Goal: Information Seeking & Learning: Learn about a topic

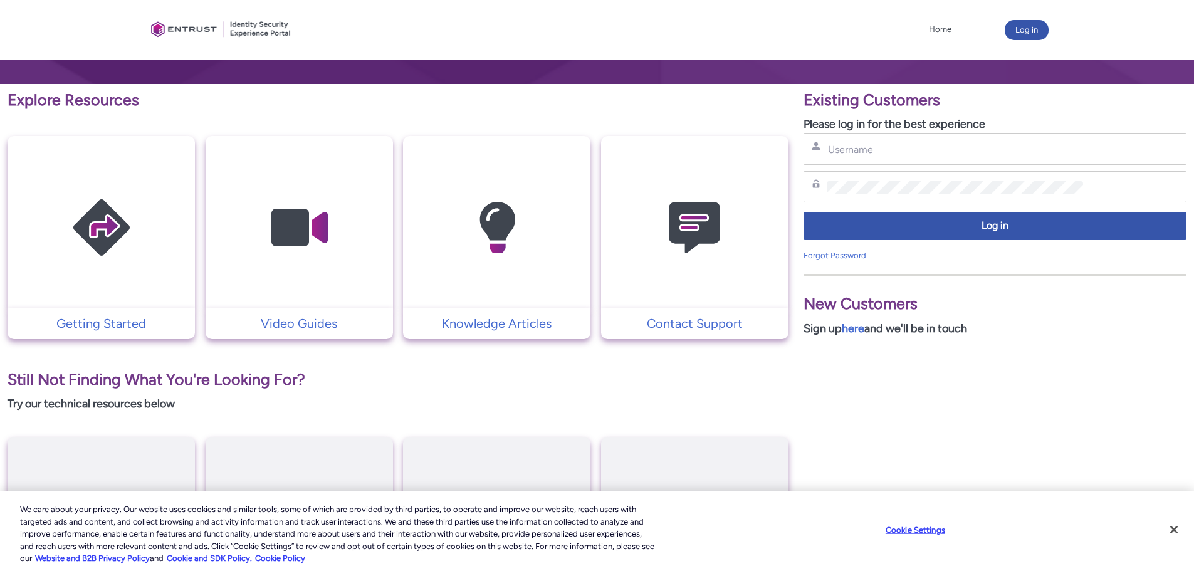
scroll to position [186, 0]
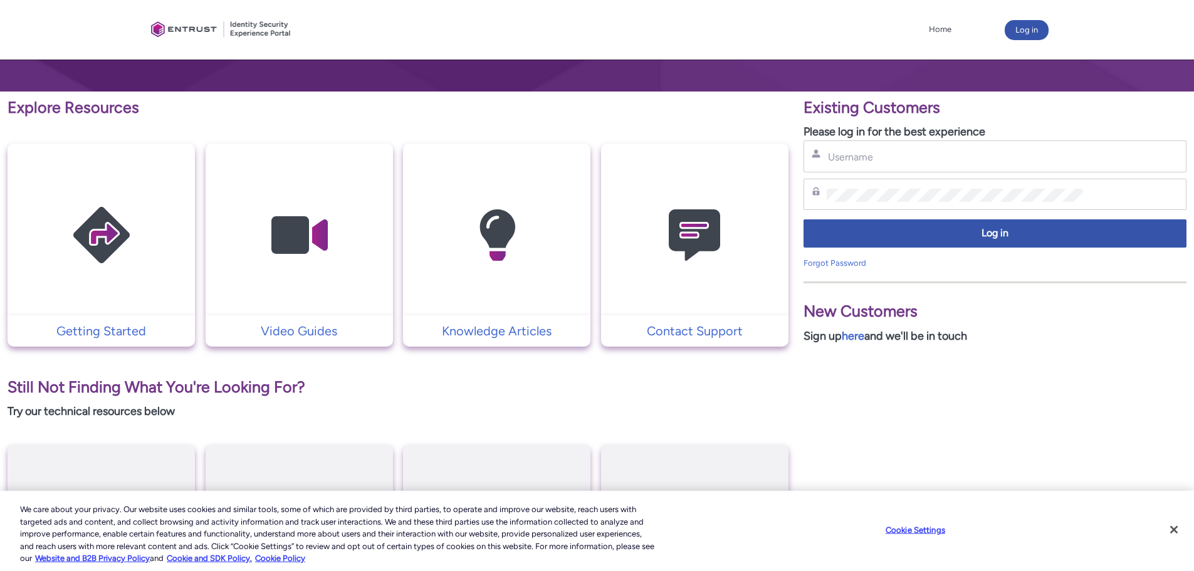
click at [134, 197] on img at bounding box center [101, 235] width 119 height 135
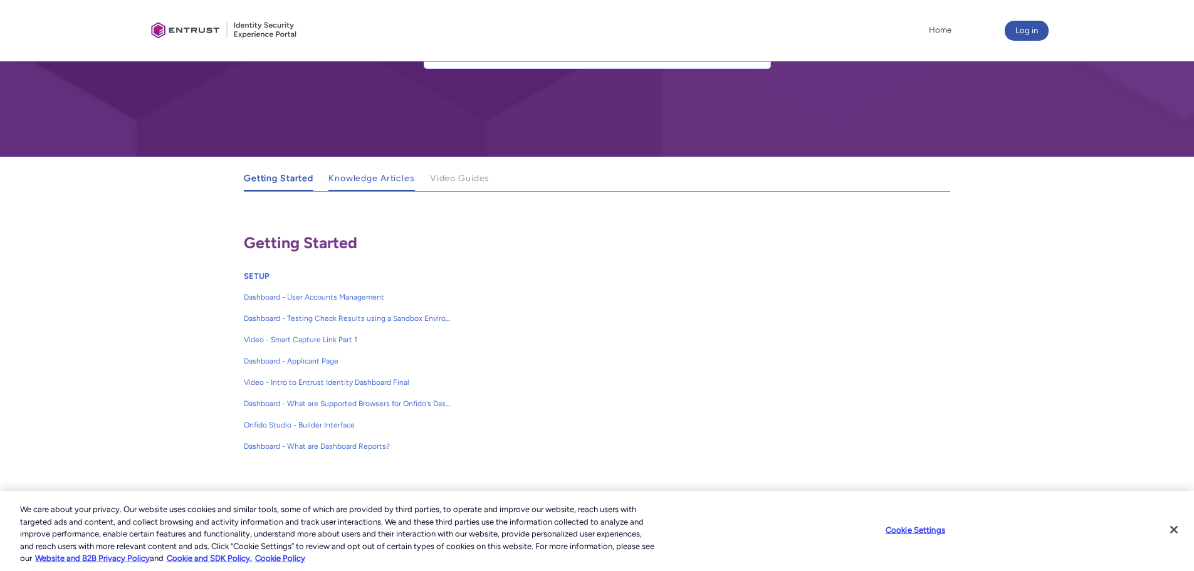
scroll to position [125, 0]
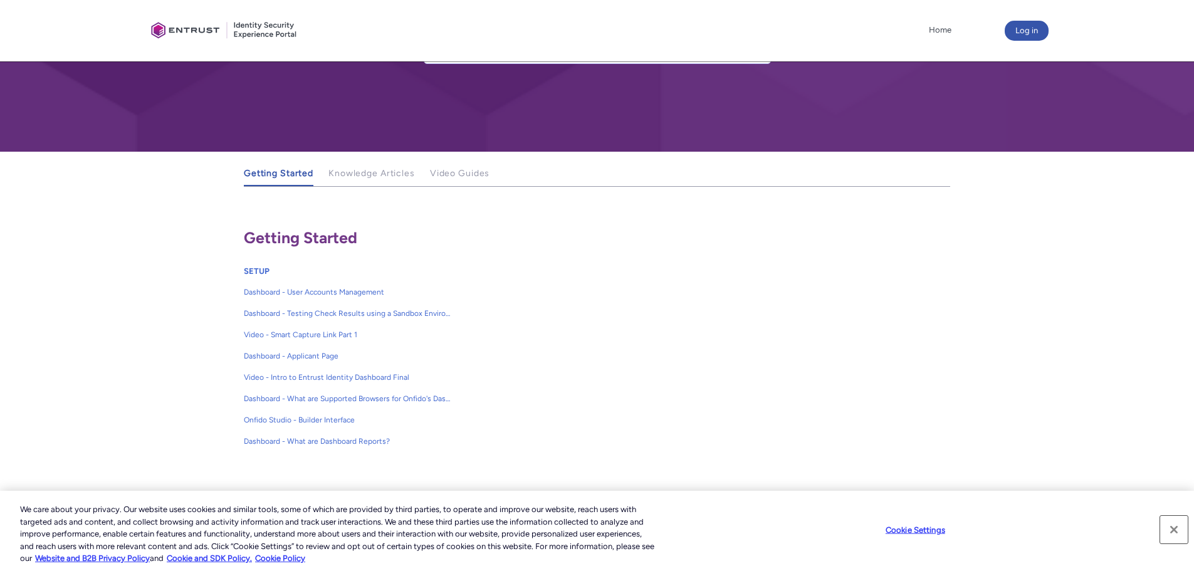
click at [1172, 528] on button "Close" at bounding box center [1174, 530] width 28 height 28
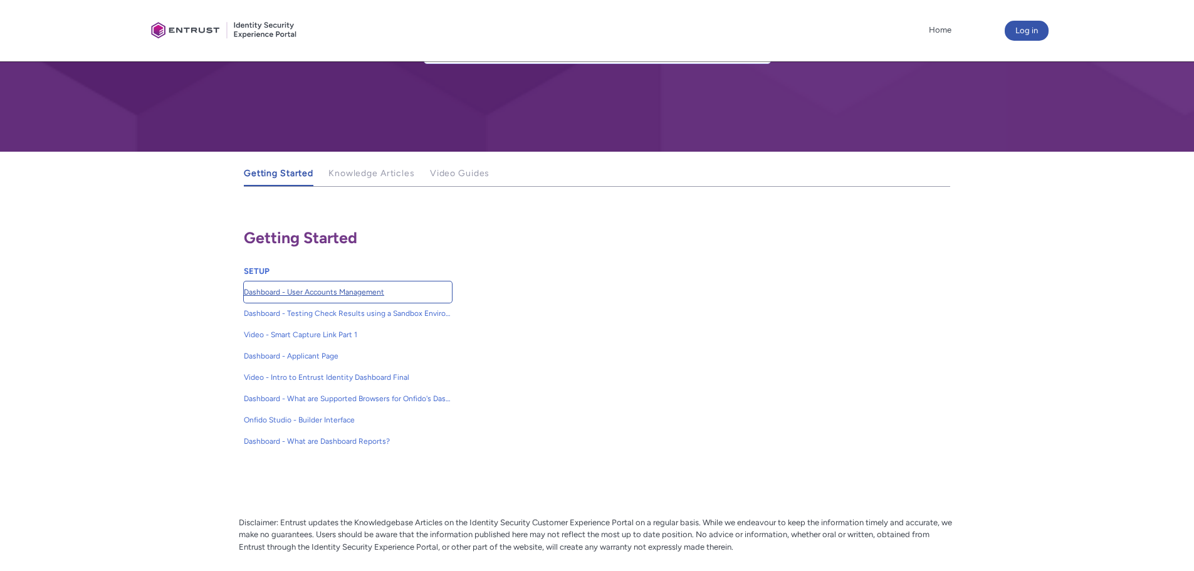
click at [292, 293] on span "Dashboard - User Accounts Management" at bounding box center [348, 291] width 208 height 11
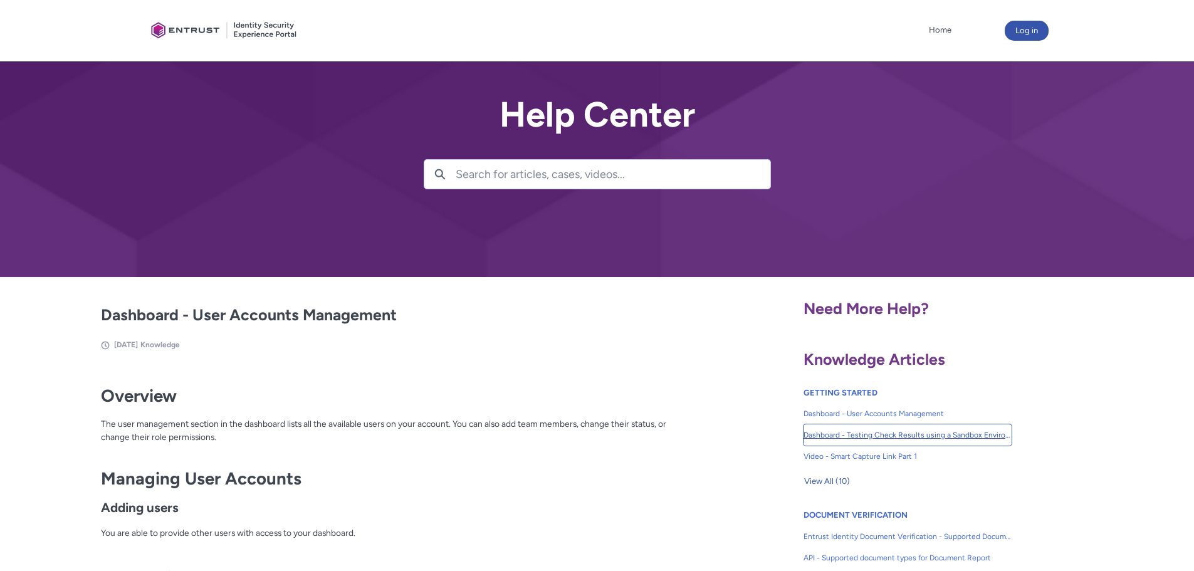
click at [853, 434] on span "Dashboard - Testing Check Results using a Sandbox Environment" at bounding box center [908, 434] width 208 height 11
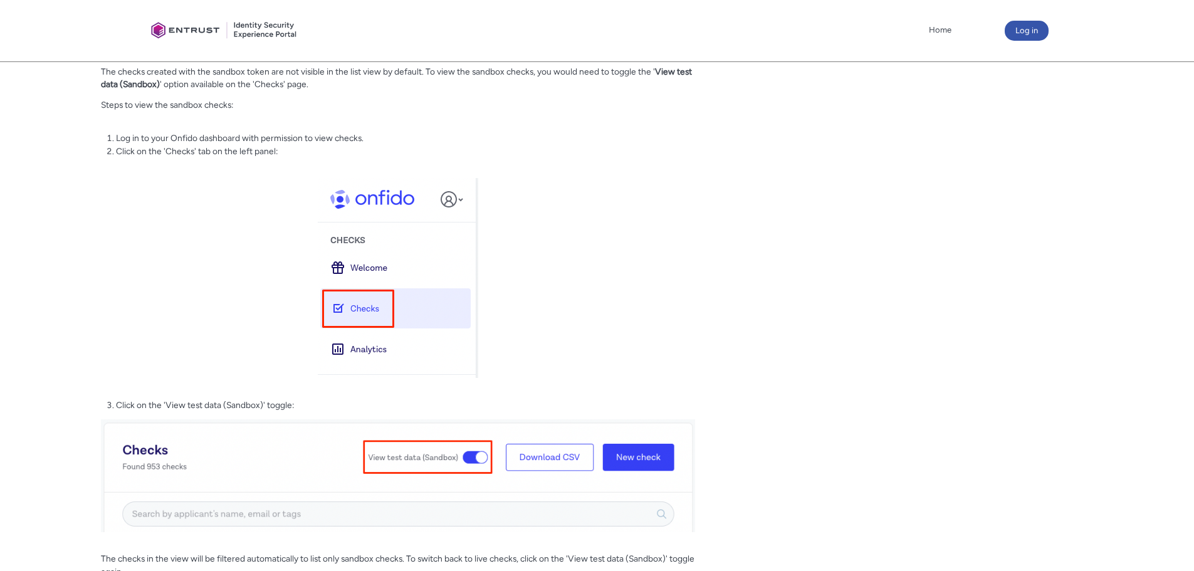
scroll to position [2395, 0]
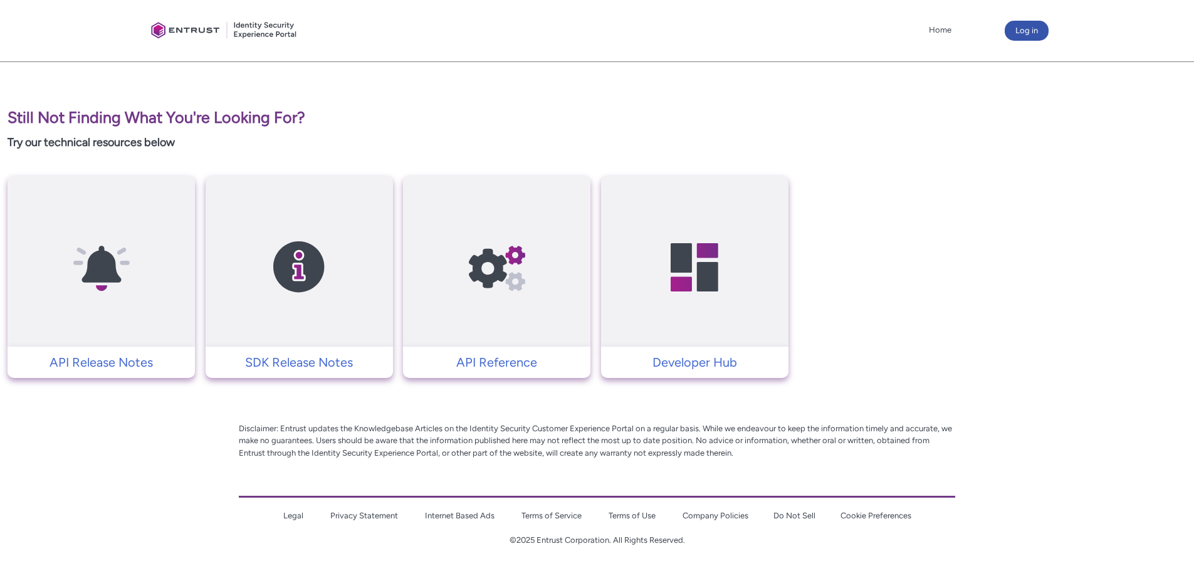
click at [505, 267] on img at bounding box center [497, 267] width 119 height 135
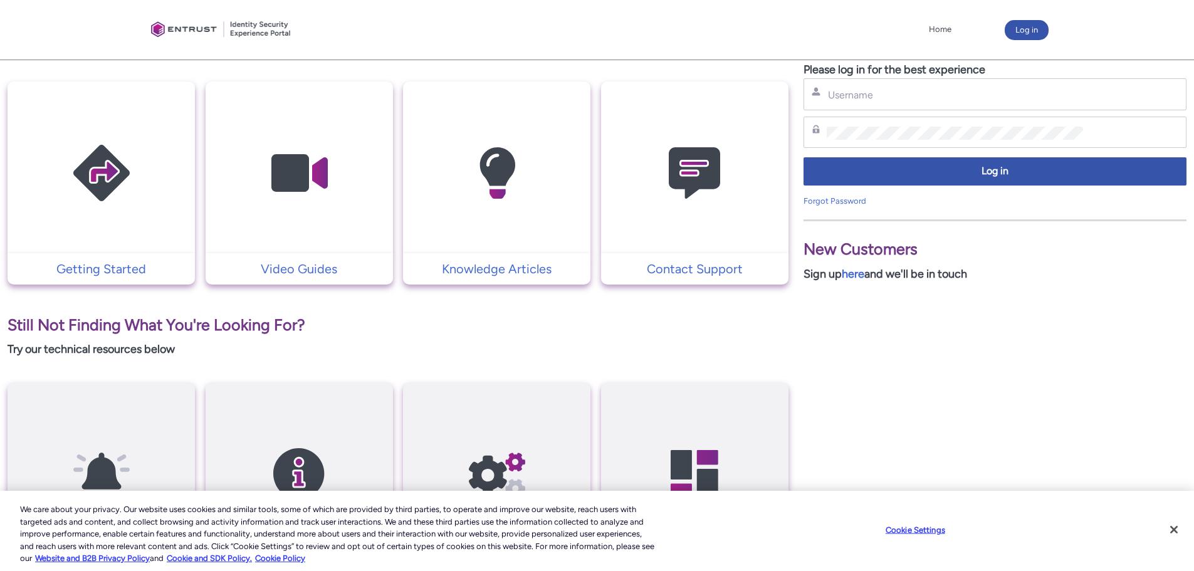
scroll to position [251, 0]
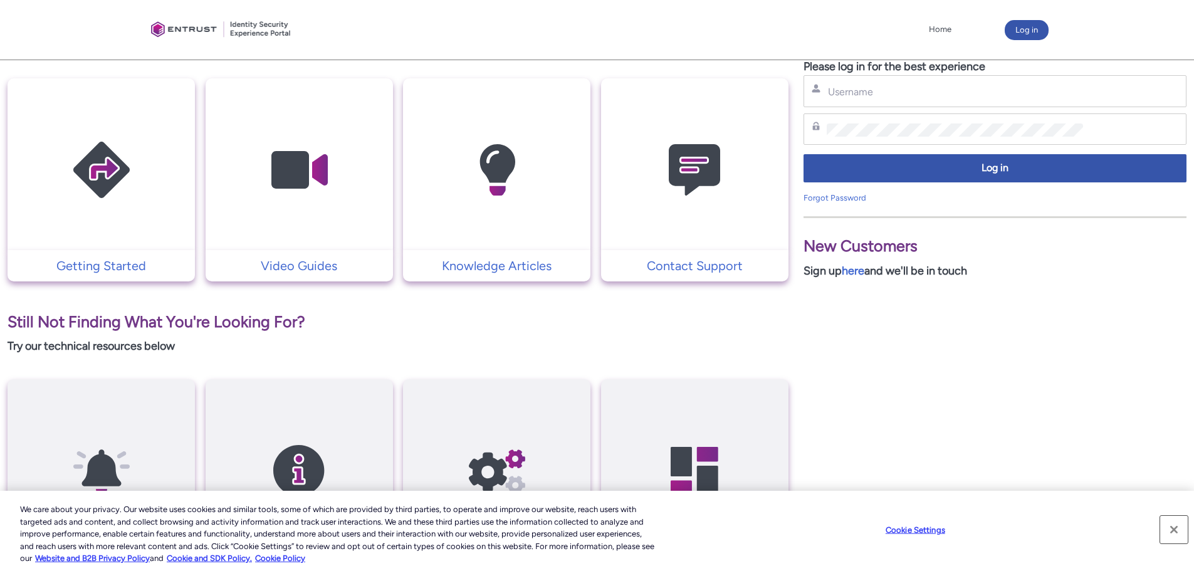
click at [1174, 524] on button "Close" at bounding box center [1174, 530] width 28 height 28
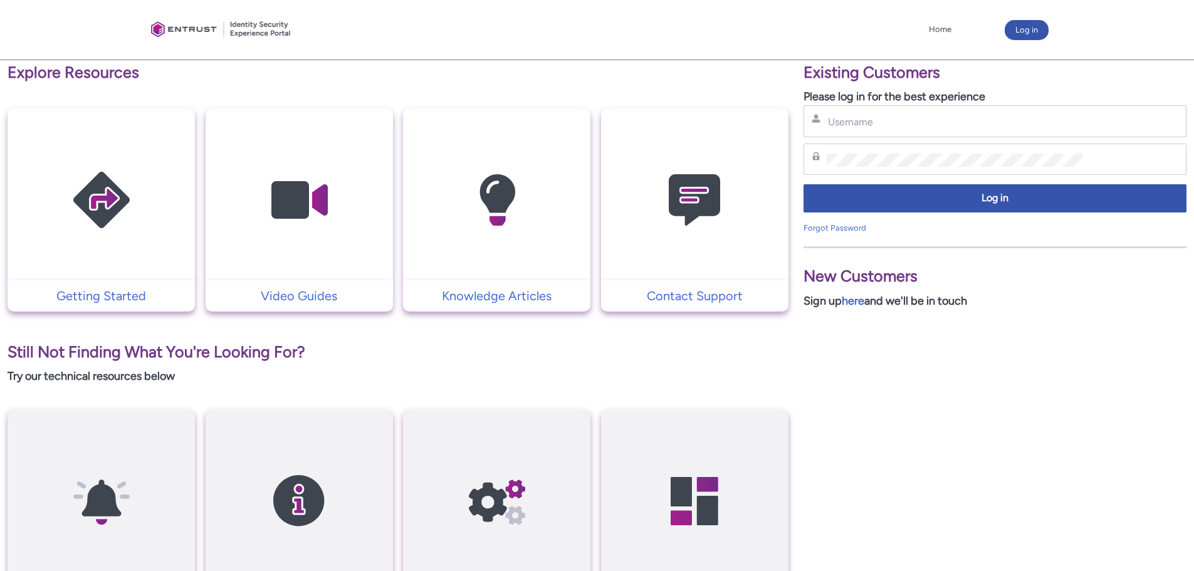
scroll to position [186, 0]
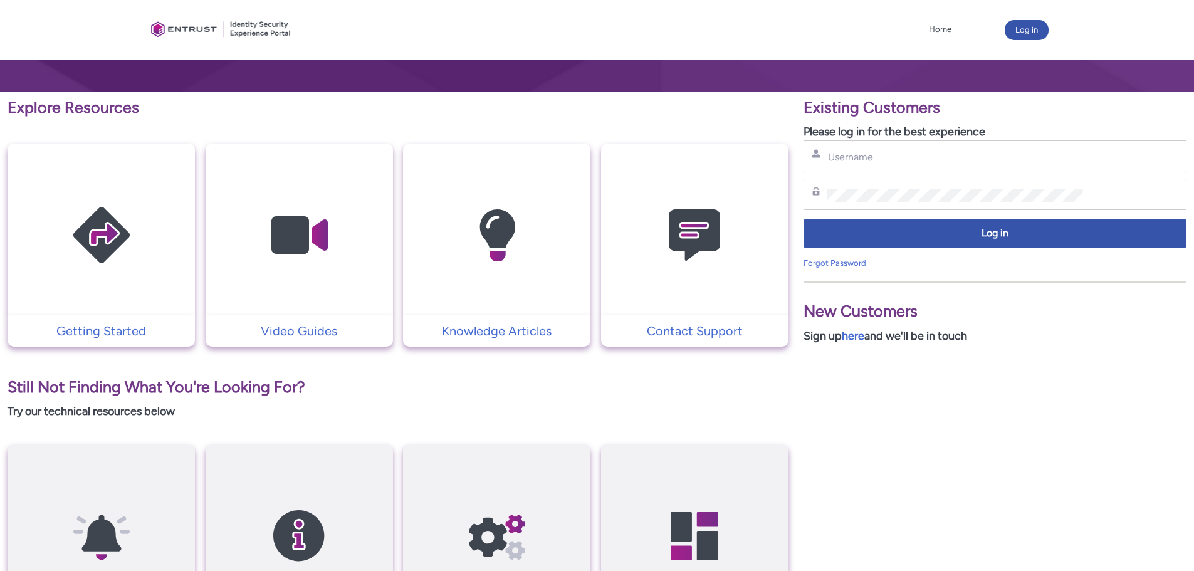
click at [491, 234] on img at bounding box center [497, 235] width 119 height 135
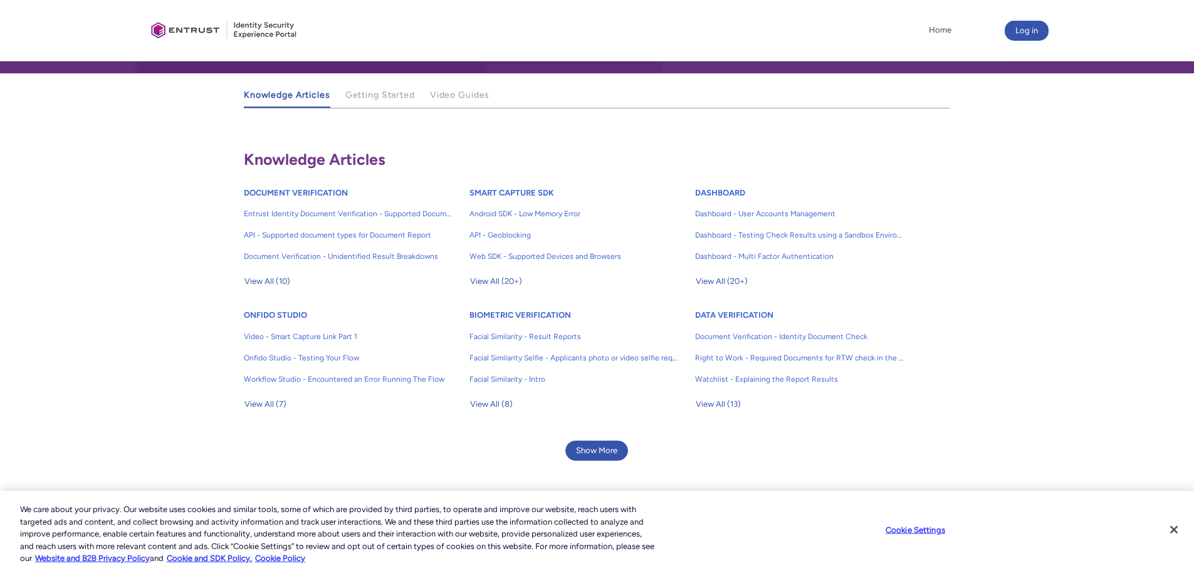
scroll to position [204, 0]
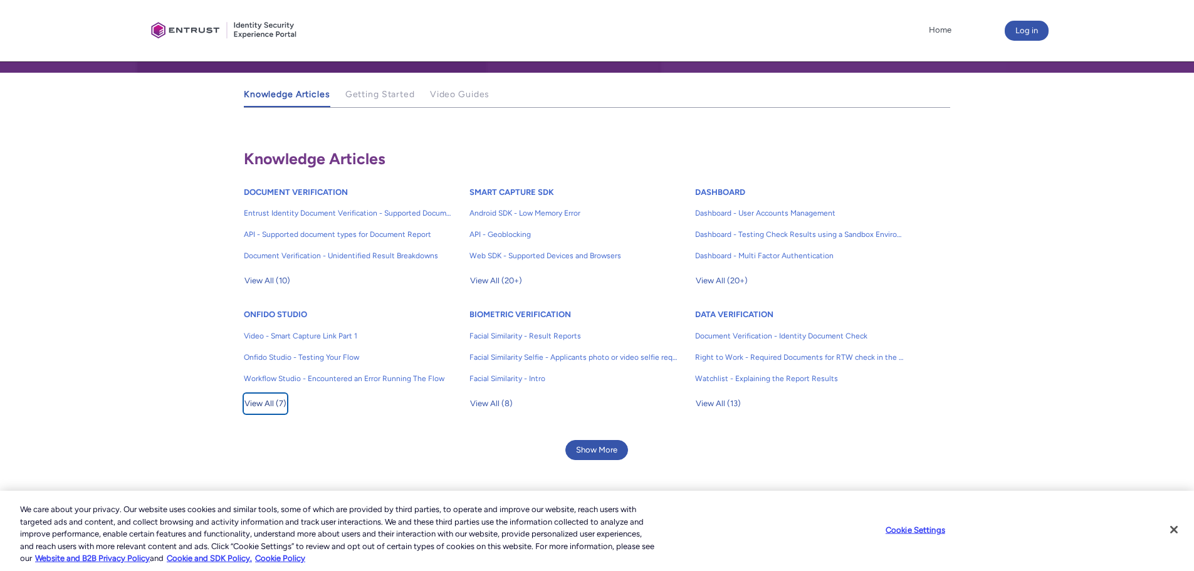
click at [276, 404] on span "View All (7)" at bounding box center [265, 403] width 42 height 19
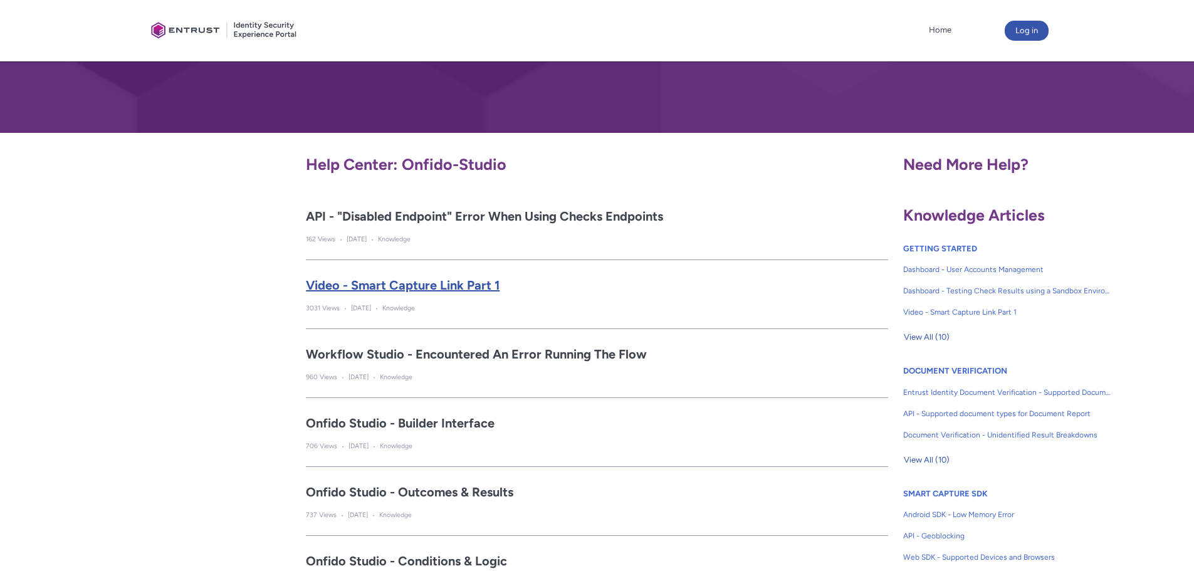
scroll to position [63, 0]
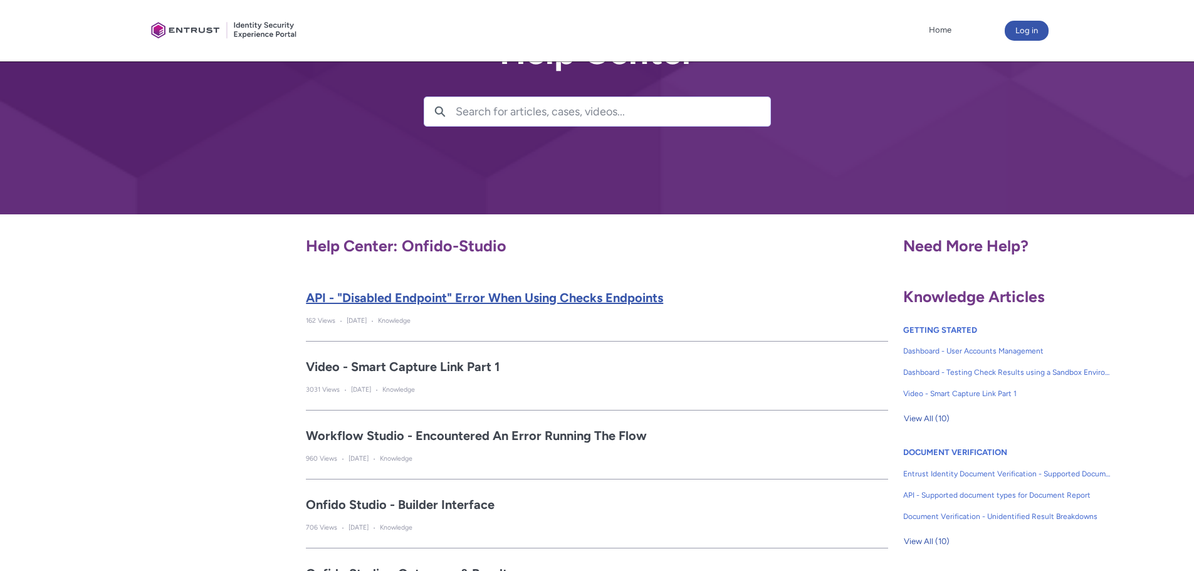
click at [440, 299] on h2 "API - "Disabled Endpoint" Error When Using Checks Endpoints" at bounding box center [597, 297] width 582 height 19
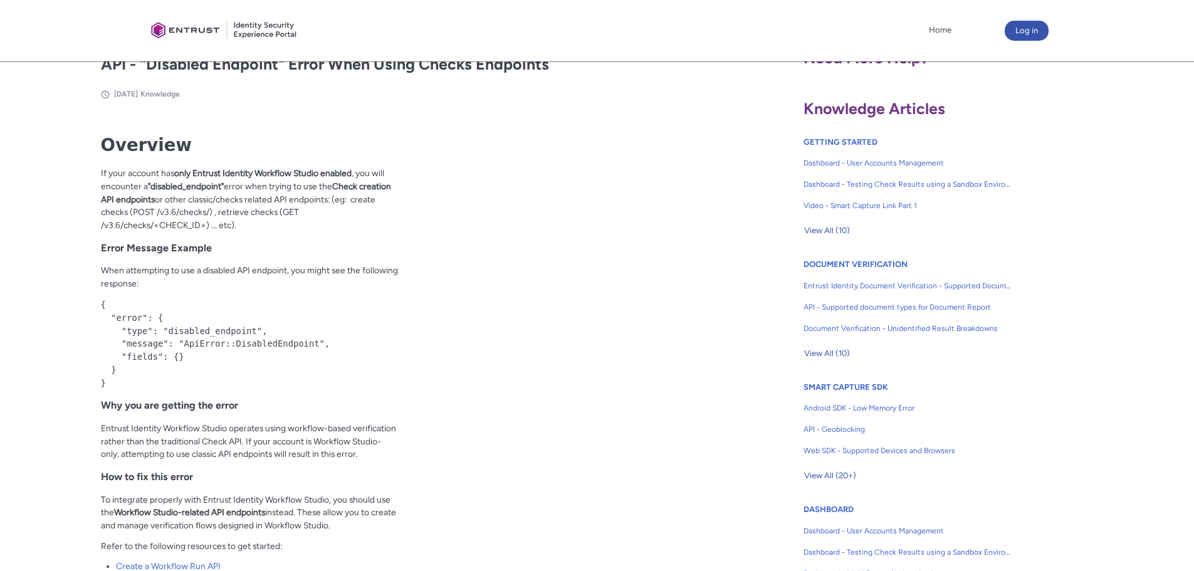
scroll to position [690, 0]
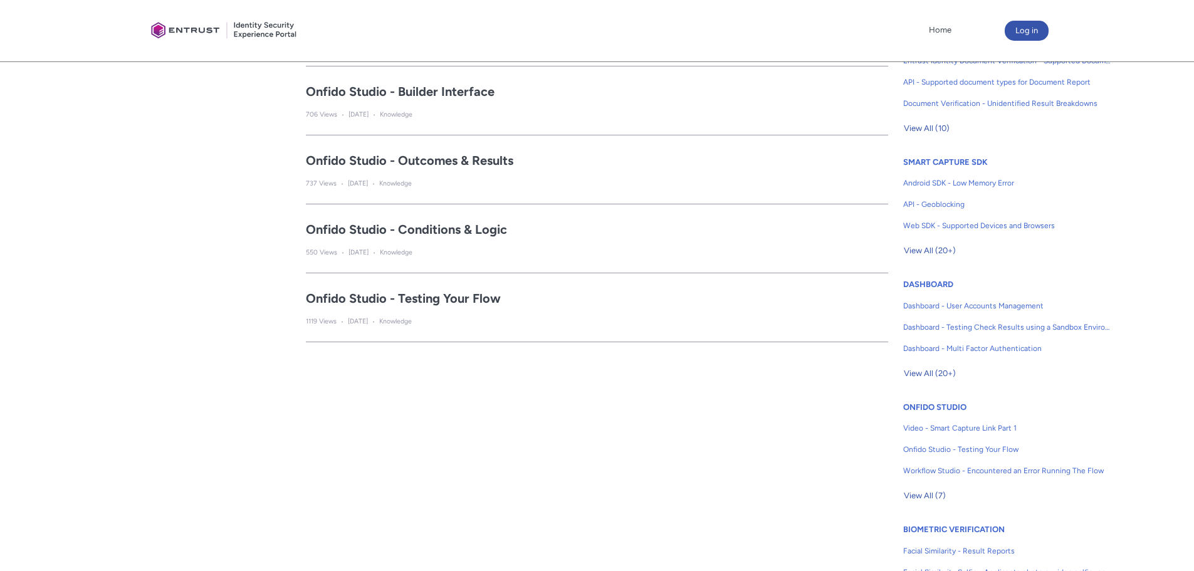
scroll to position [154, 0]
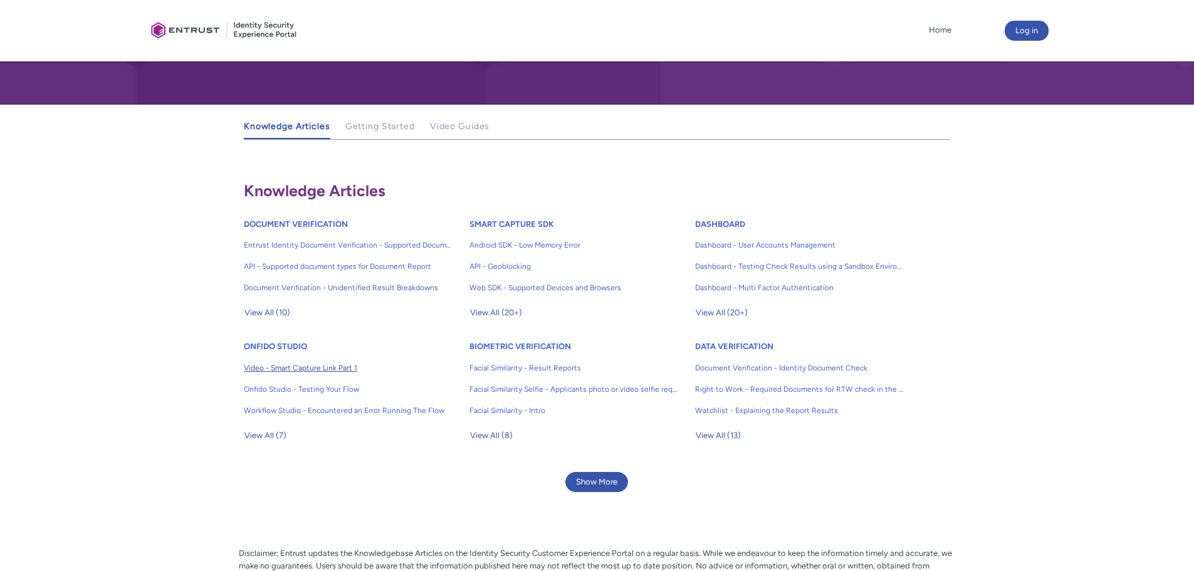
scroll to position [188, 0]
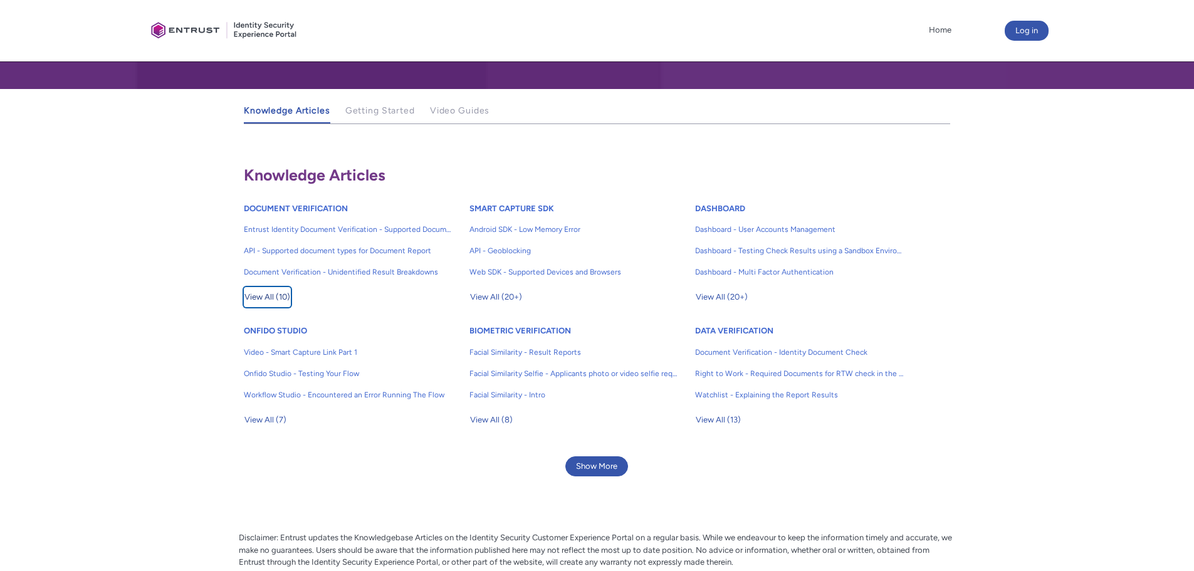
click at [273, 295] on span "View All (10)" at bounding box center [267, 297] width 46 height 19
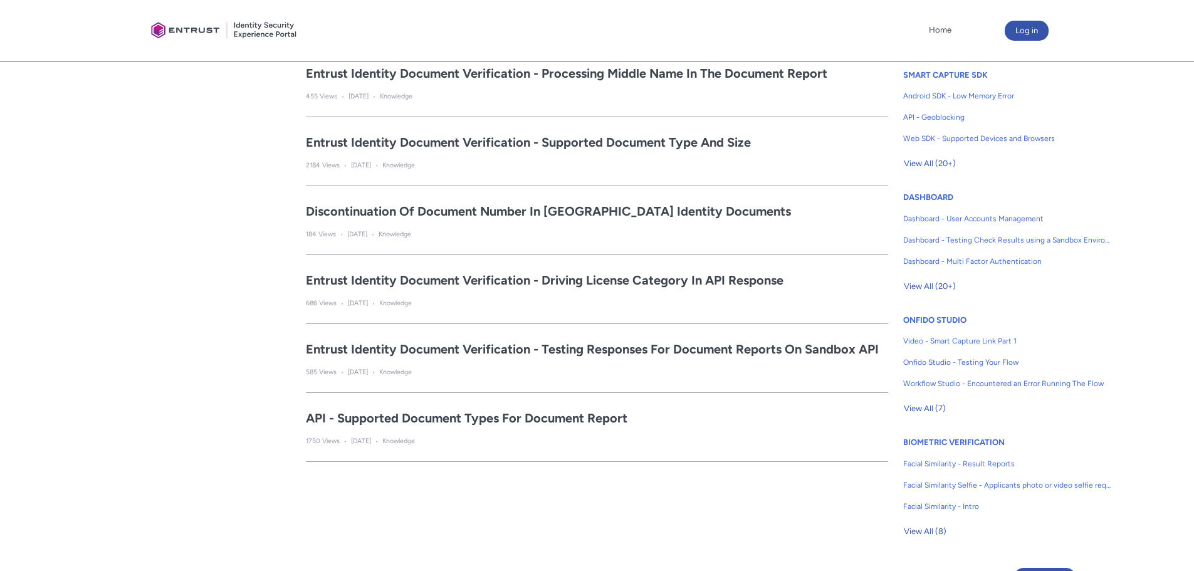
scroll to position [564, 0]
click at [402, 419] on h2 "API - Supported document types for Document Report" at bounding box center [597, 416] width 582 height 19
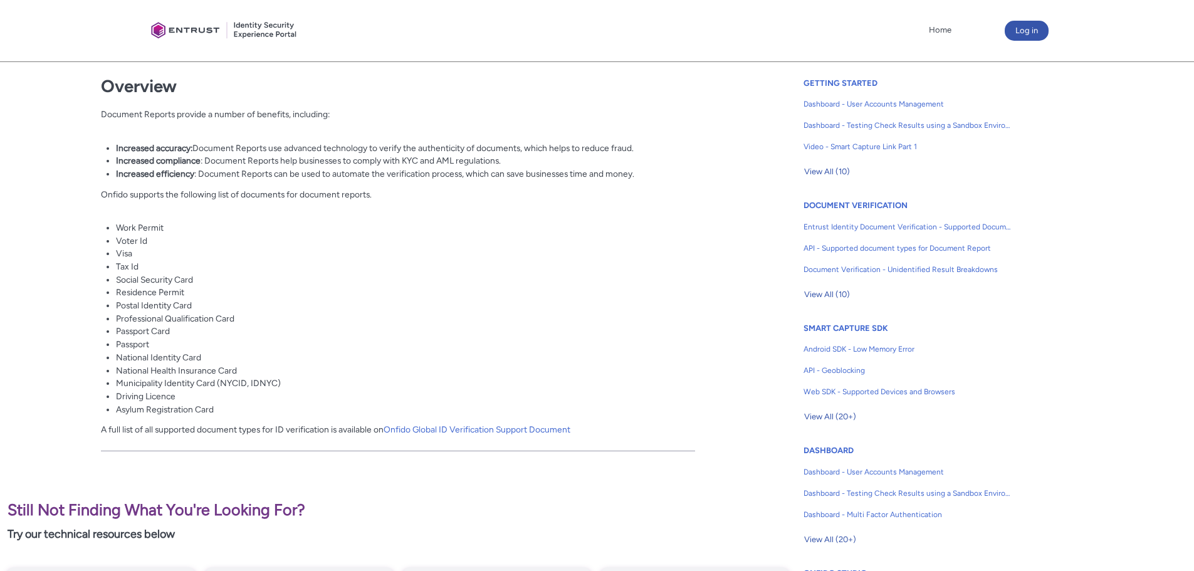
scroll to position [313, 0]
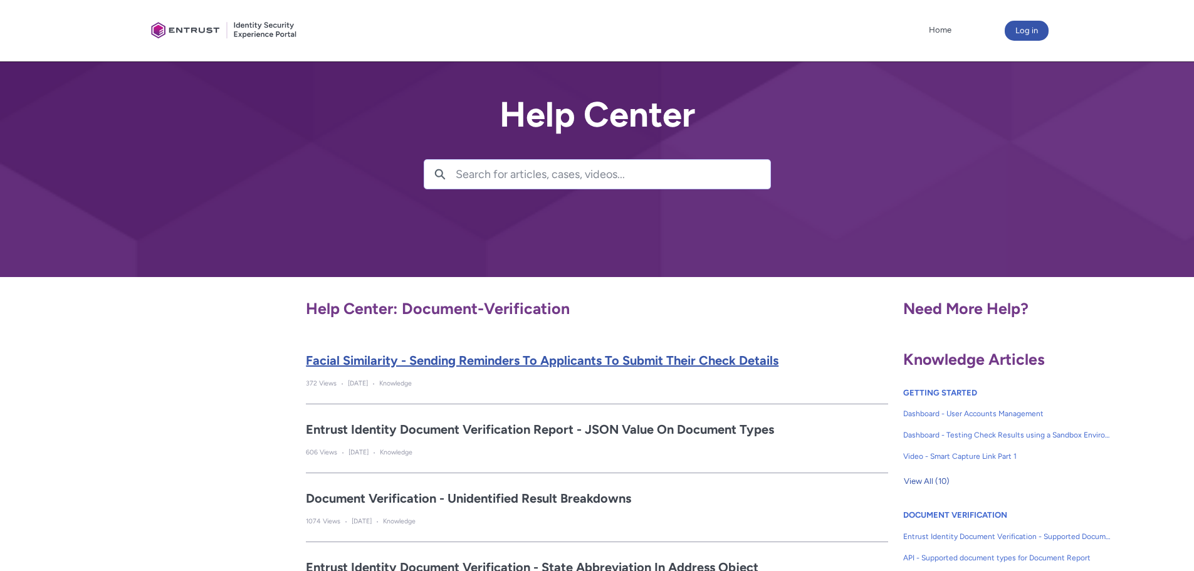
click at [426, 364] on h2 "Facial Similarity - Sending reminders to applicants to submit their check detai…" at bounding box center [597, 360] width 582 height 19
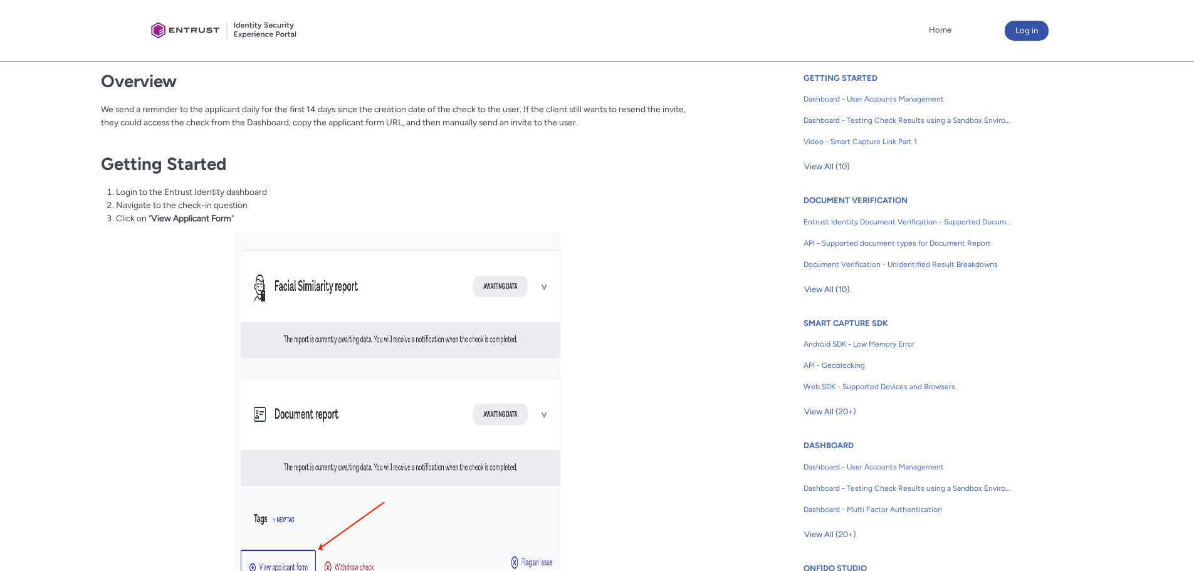
scroll to position [313, 0]
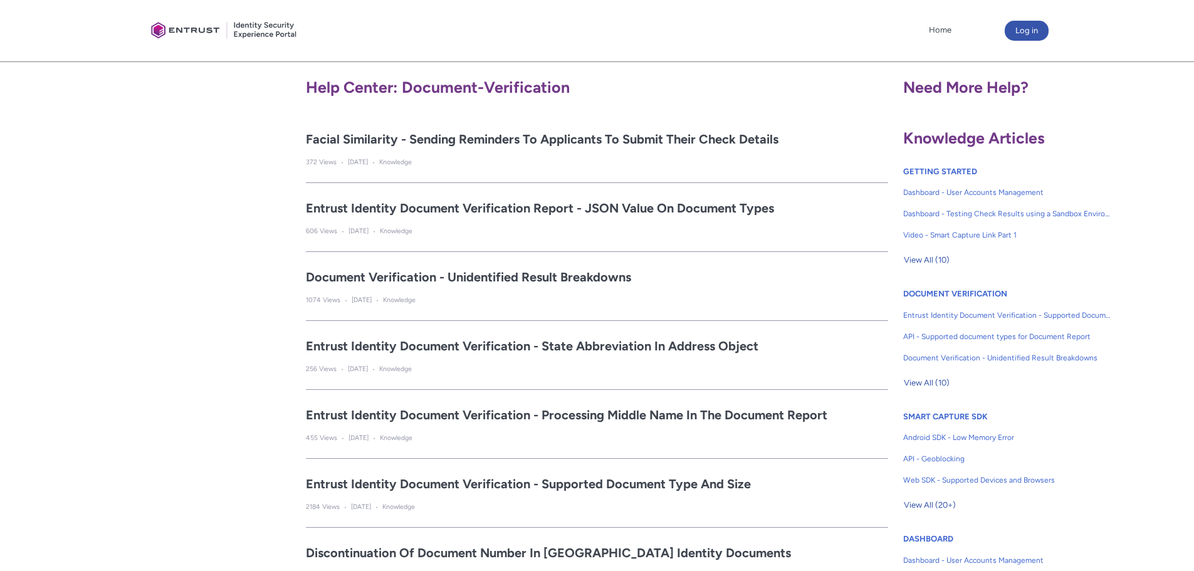
scroll to position [251, 0]
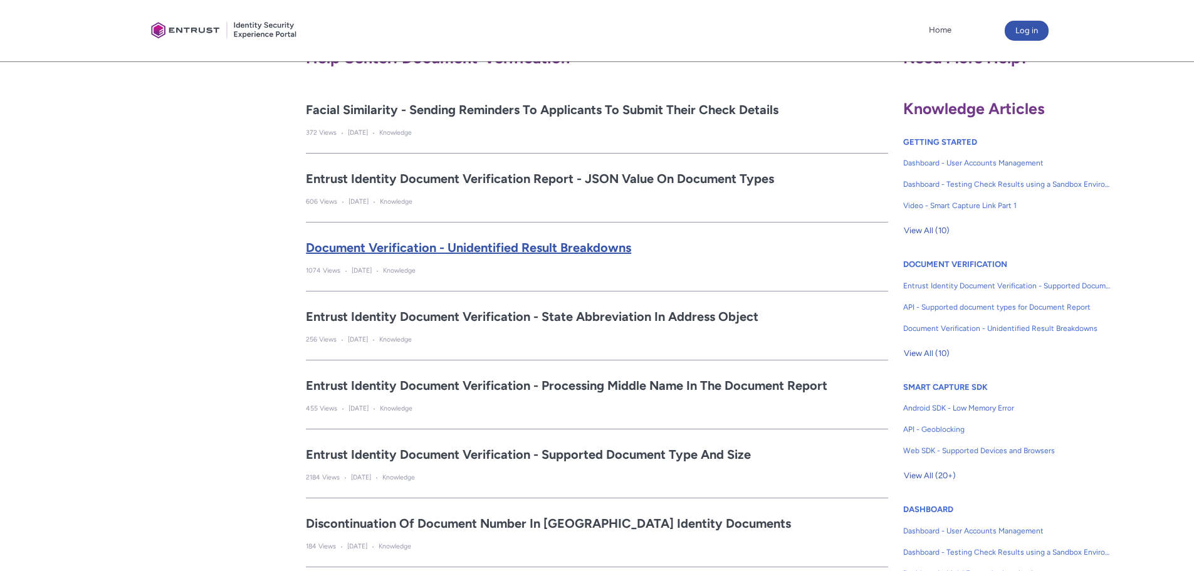
click at [407, 243] on h2 "Document Verification - Unidentified Result Breakdowns" at bounding box center [597, 247] width 582 height 19
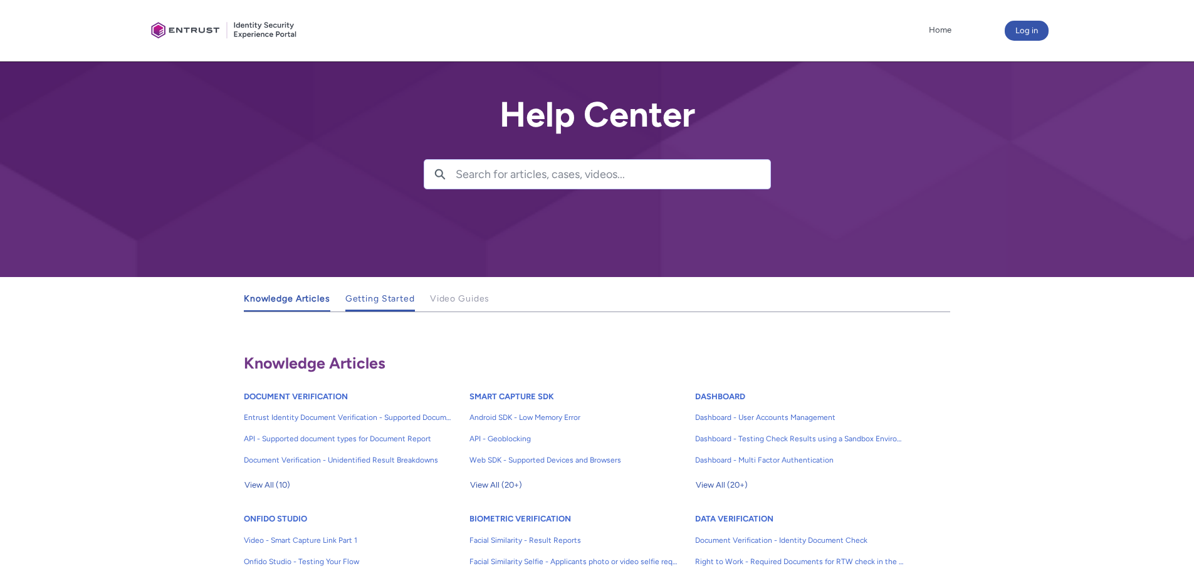
click at [393, 302] on span "Getting Started" at bounding box center [380, 298] width 70 height 11
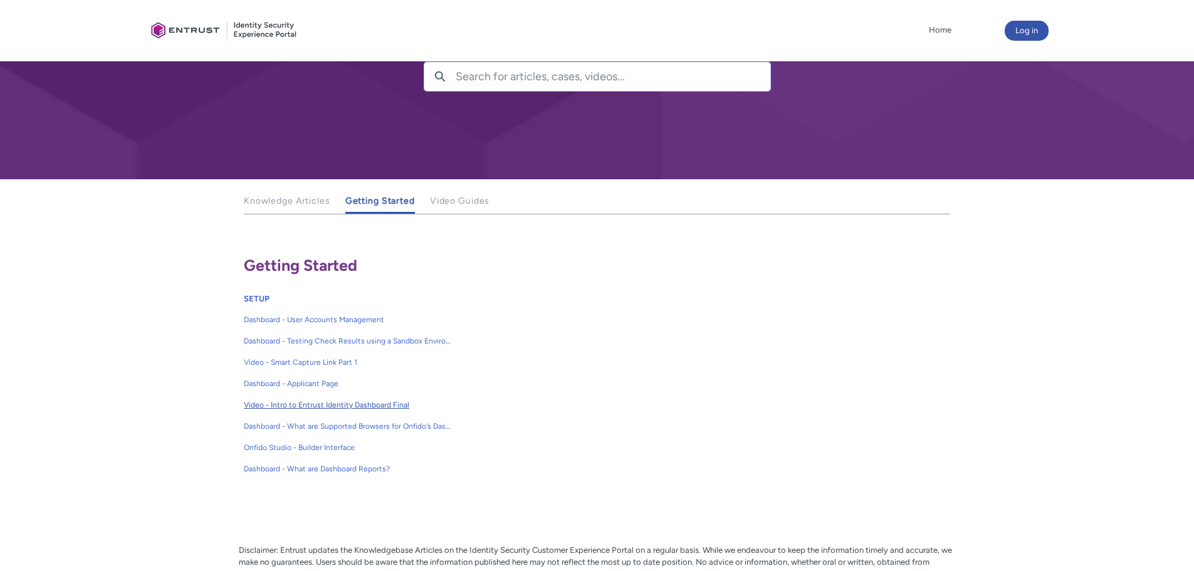
scroll to position [125, 0]
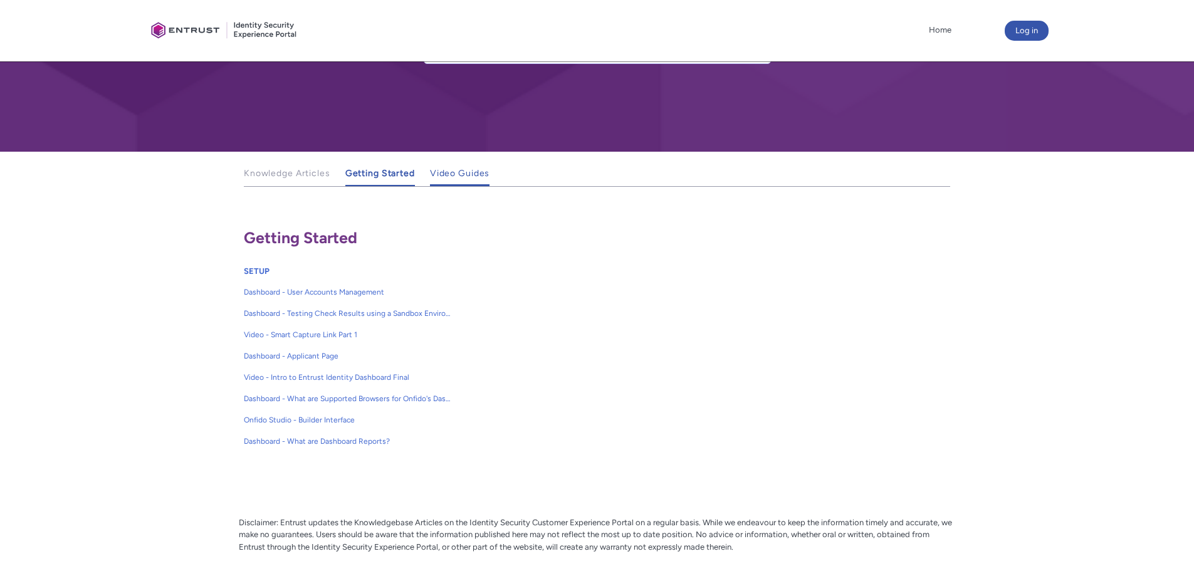
click at [439, 172] on span "Video Guides" at bounding box center [460, 173] width 60 height 11
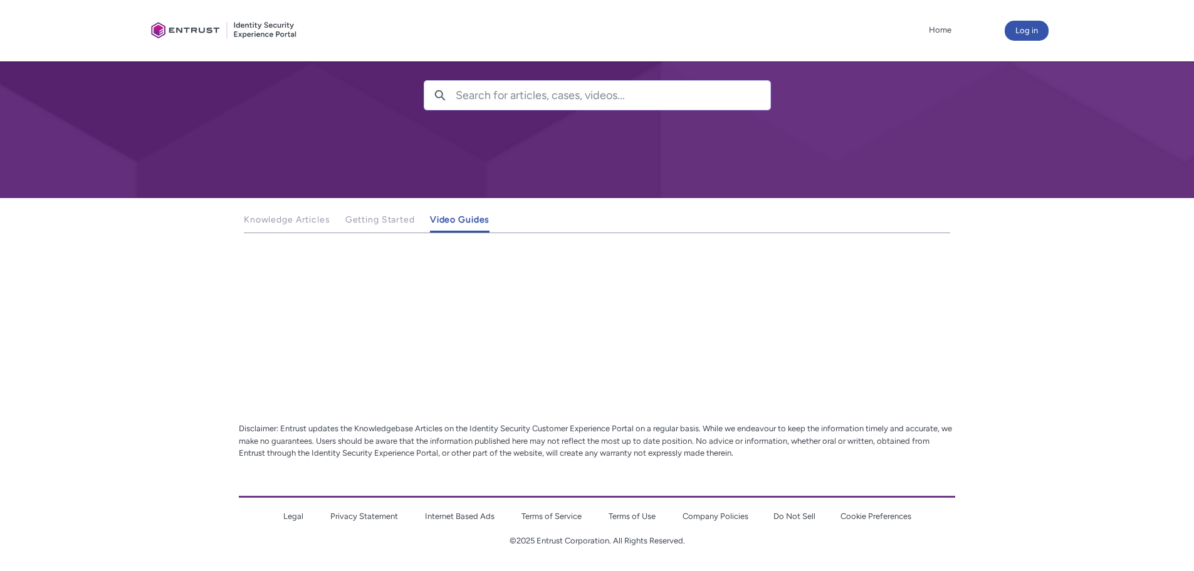
scroll to position [79, 0]
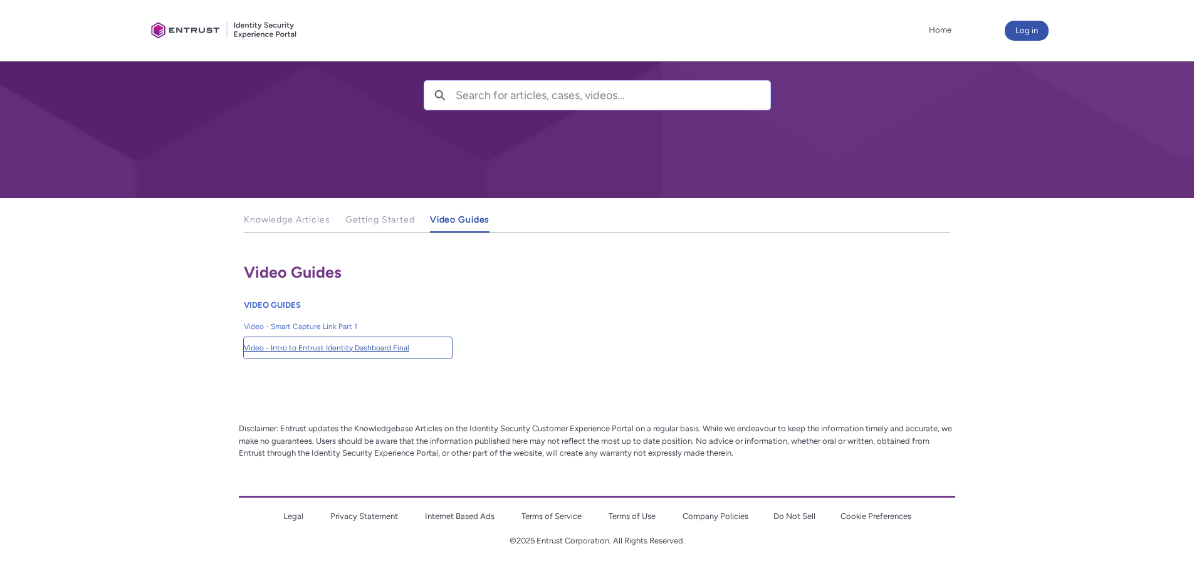
click at [325, 345] on span "Video - Intro to Entrust Identity Dashboard Final" at bounding box center [348, 347] width 208 height 11
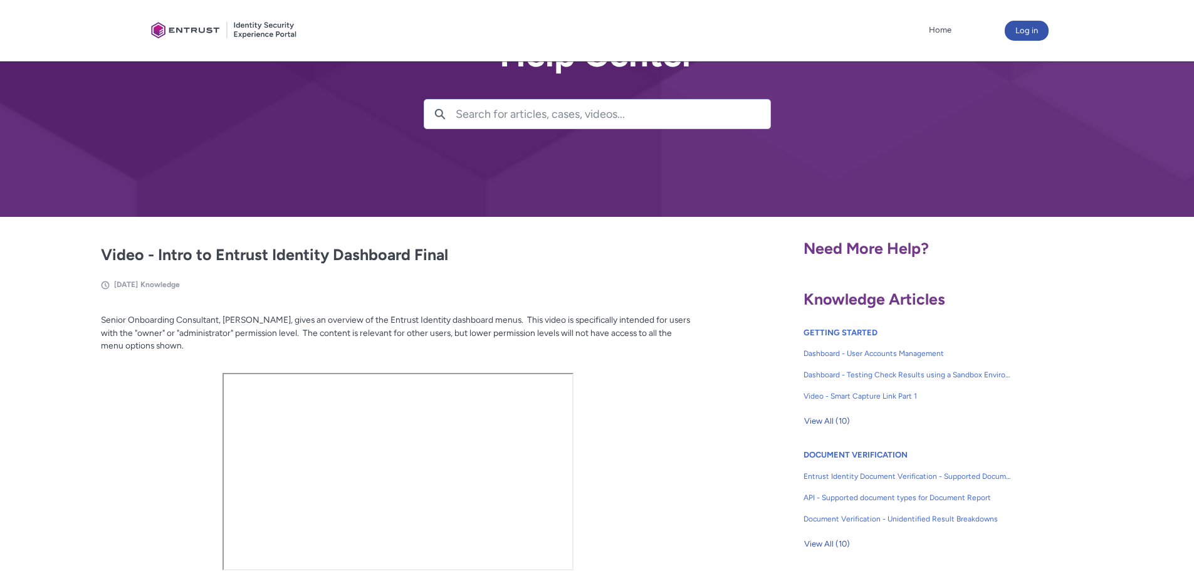
scroll to position [188, 0]
